Goal: Unclear

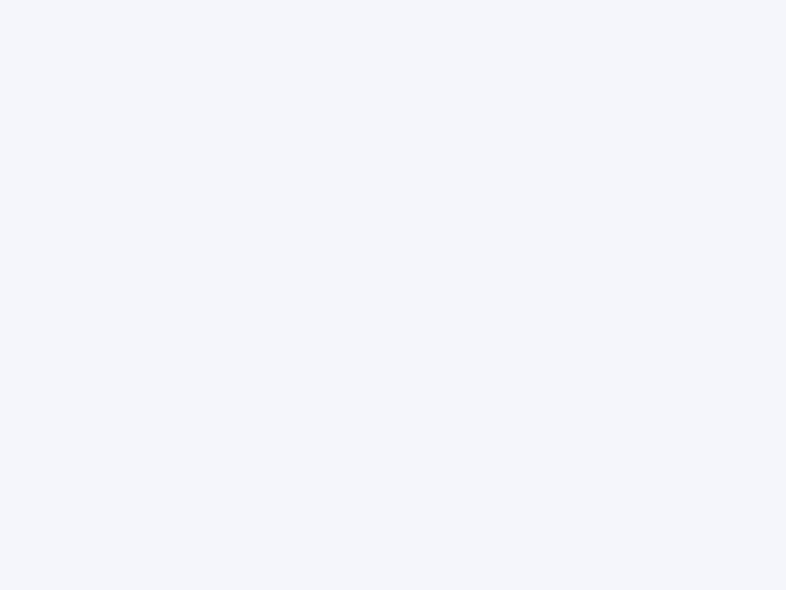
click at [393, 295] on div at bounding box center [393, 295] width 786 height 590
